Goal: Use online tool/utility: Utilize a website feature to perform a specific function

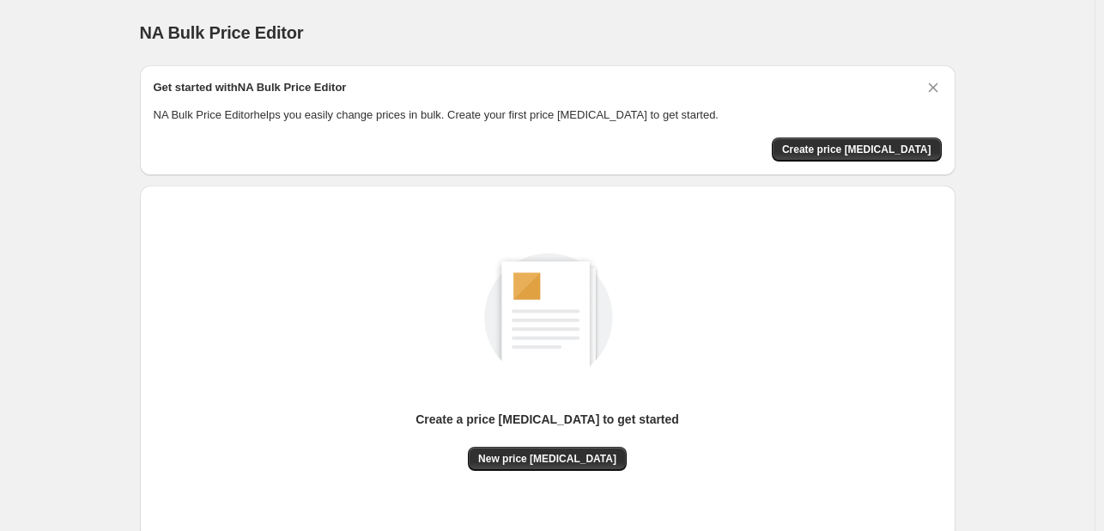
click at [543, 440] on div "Create a price [MEDICAL_DATA] to get started" at bounding box center [548, 429] width 264 height 36
click at [530, 453] on span "New price [MEDICAL_DATA]" at bounding box center [547, 459] width 138 height 14
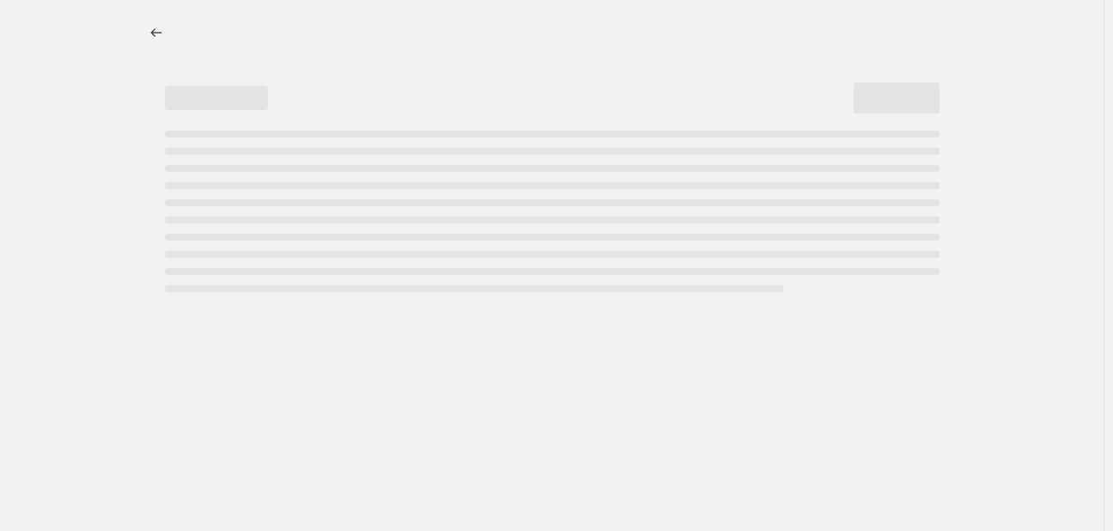
select select "percentage"
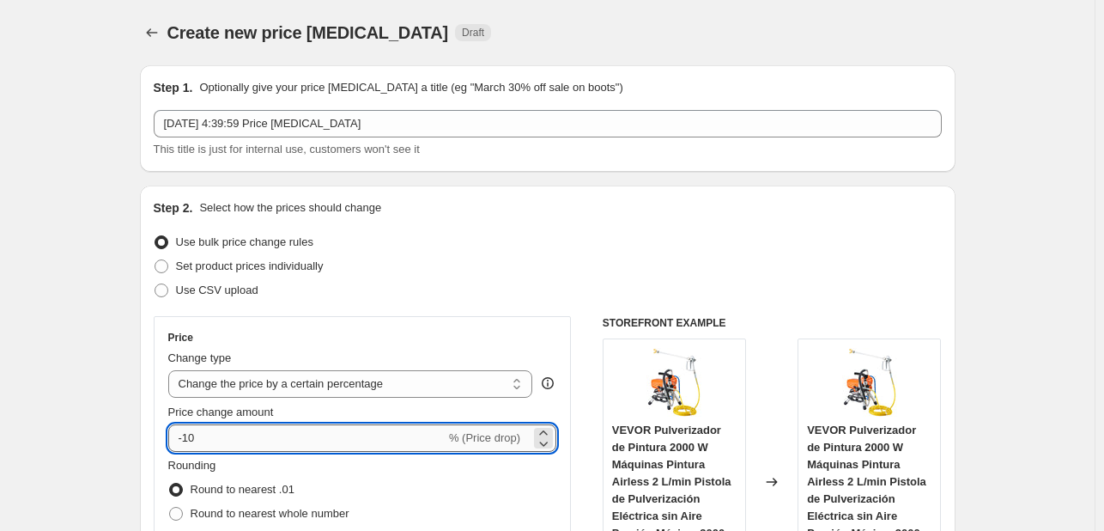
click at [254, 435] on input "-10" at bounding box center [306, 437] width 277 height 27
type input "-1"
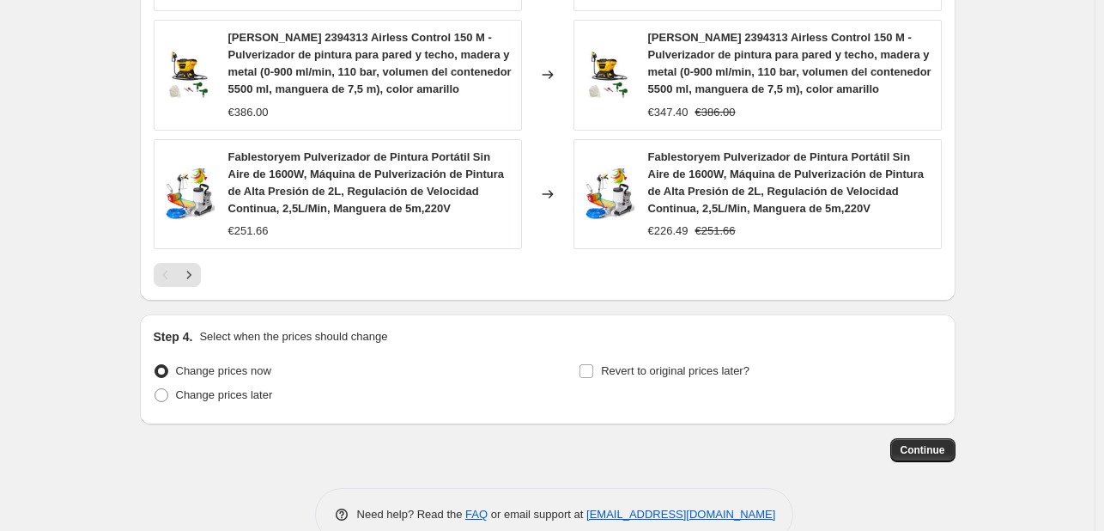
scroll to position [1402, 0]
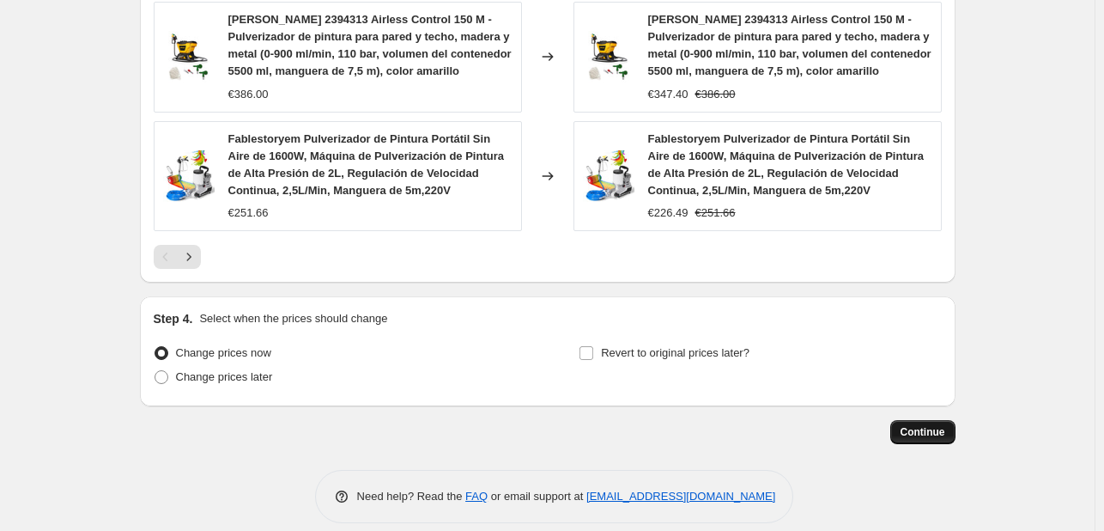
type input "-30"
click at [928, 425] on span "Continue" at bounding box center [923, 432] width 45 height 14
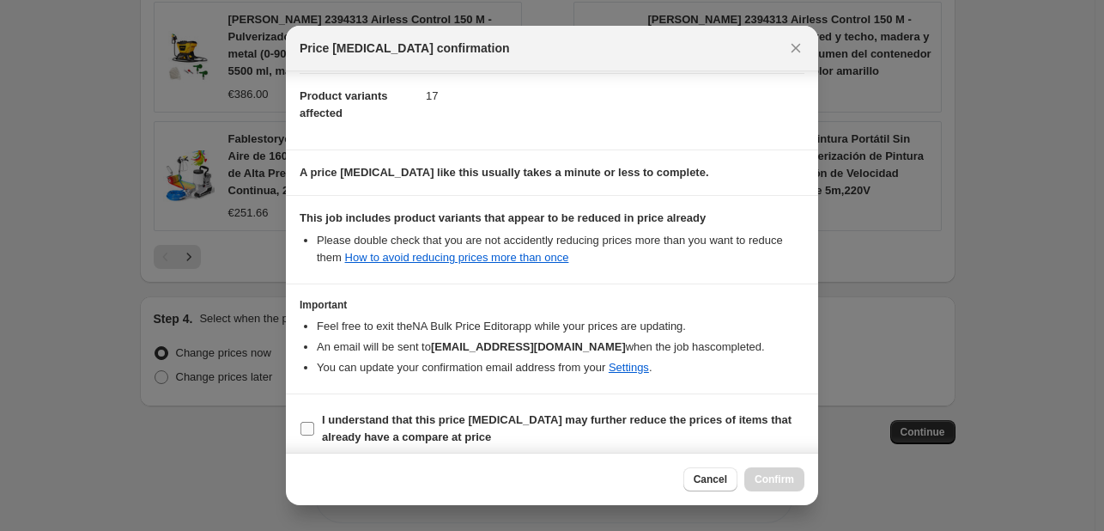
scroll to position [191, 0]
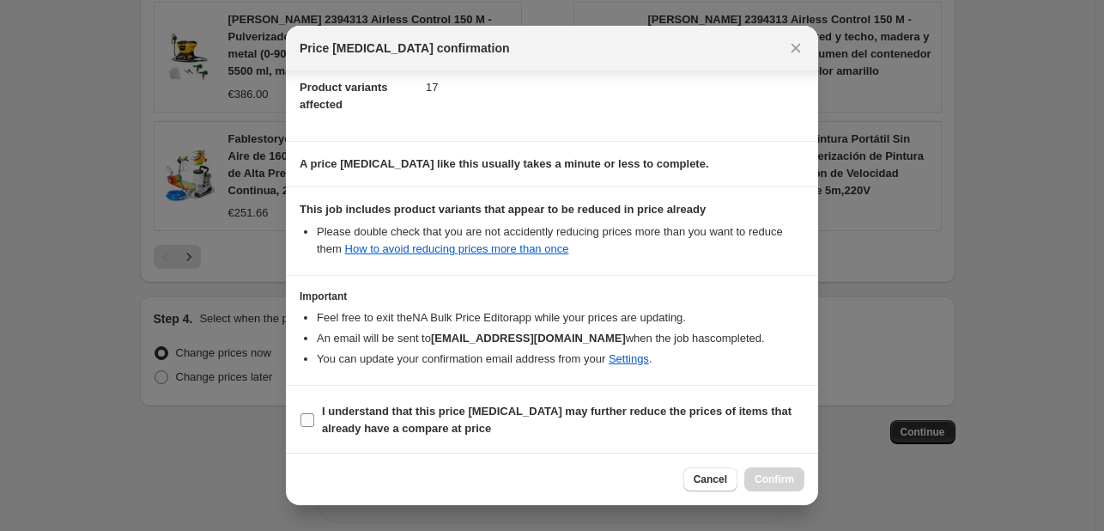
click at [414, 413] on b "I understand that this price [MEDICAL_DATA] may further reduce the prices of it…" at bounding box center [557, 419] width 470 height 30
click at [314, 413] on input "I understand that this price [MEDICAL_DATA] may further reduce the prices of it…" at bounding box center [308, 420] width 14 height 14
checkbox input "true"
click at [783, 470] on button "Confirm" at bounding box center [775, 479] width 60 height 24
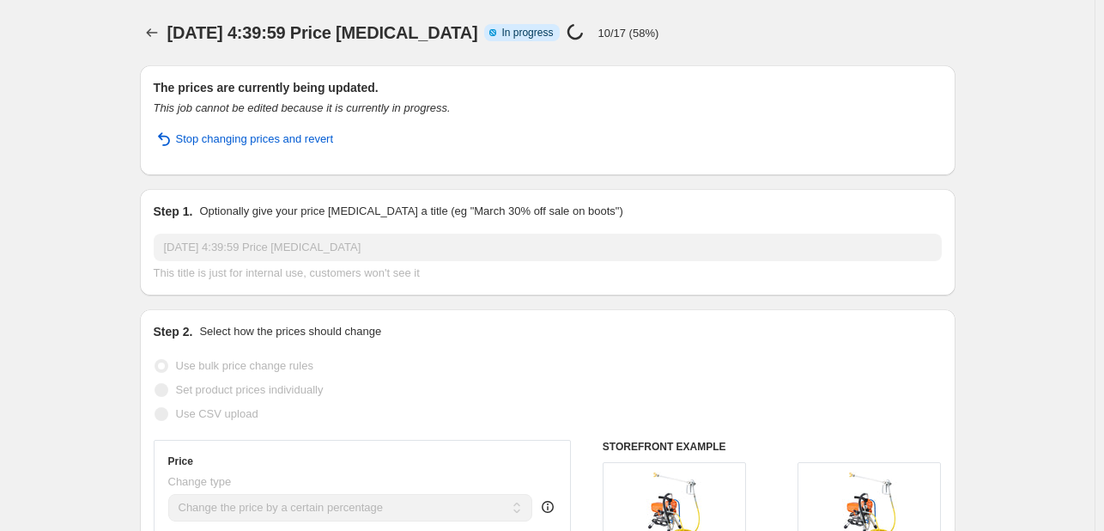
select select "percentage"
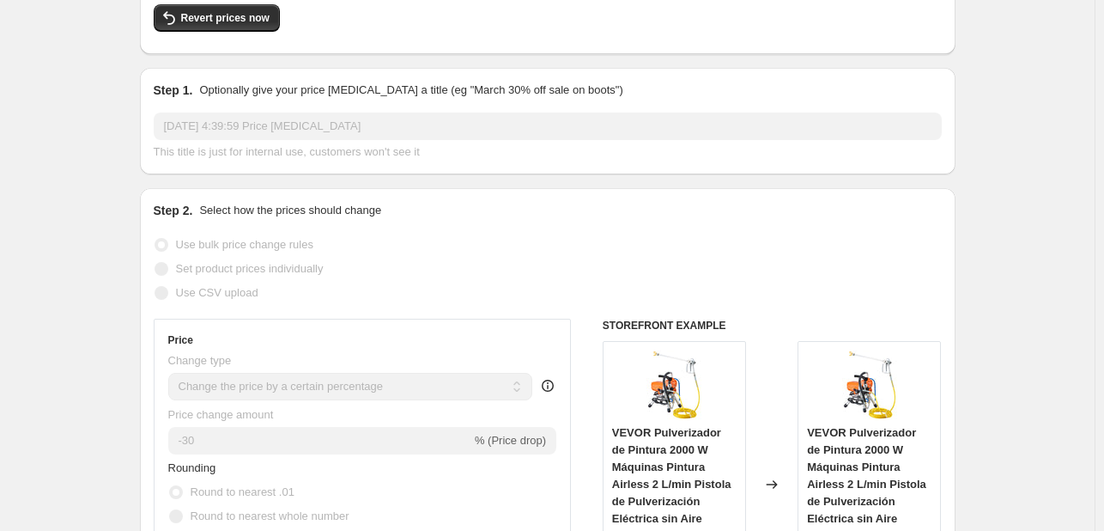
scroll to position [0, 0]
